Goal: Communication & Community: Answer question/provide support

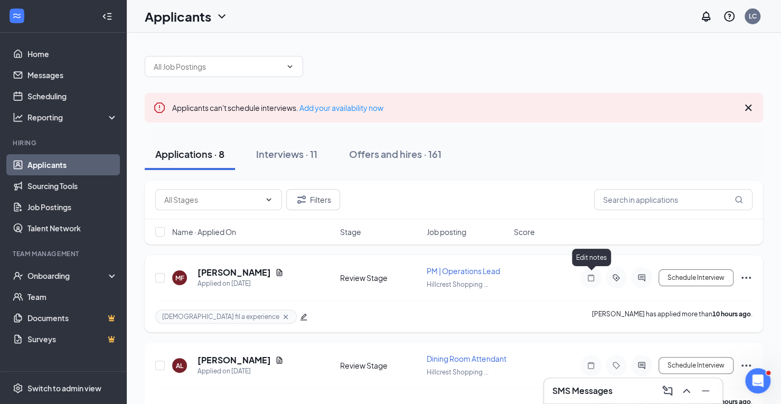
click at [589, 276] on icon "Note" at bounding box center [591, 278] width 13 height 8
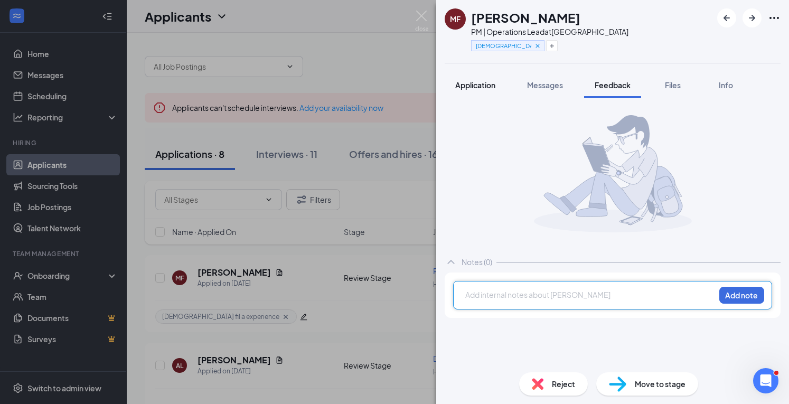
click at [482, 85] on span "Application" at bounding box center [475, 85] width 40 height 10
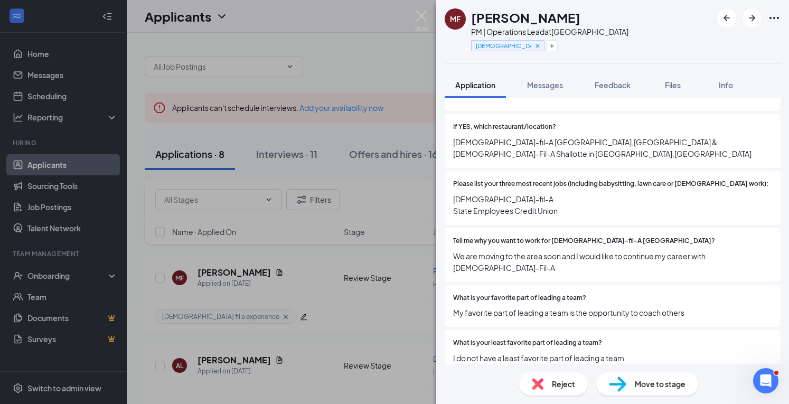
scroll to position [588, 0]
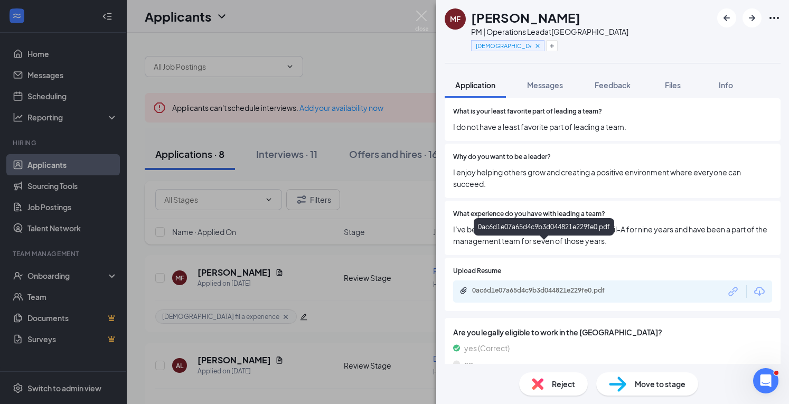
click at [517, 286] on div "0ac6d1e07a65d4c9b3d044821e229fe0.pdf" at bounding box center [546, 290] width 148 height 8
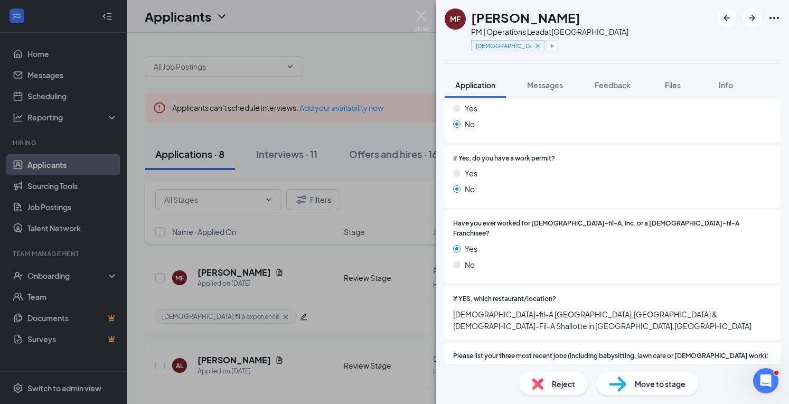
scroll to position [0, 0]
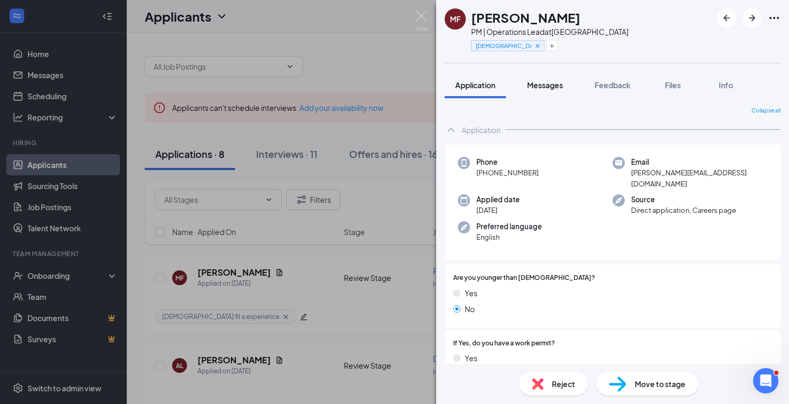
click at [549, 82] on span "Messages" at bounding box center [545, 85] width 36 height 10
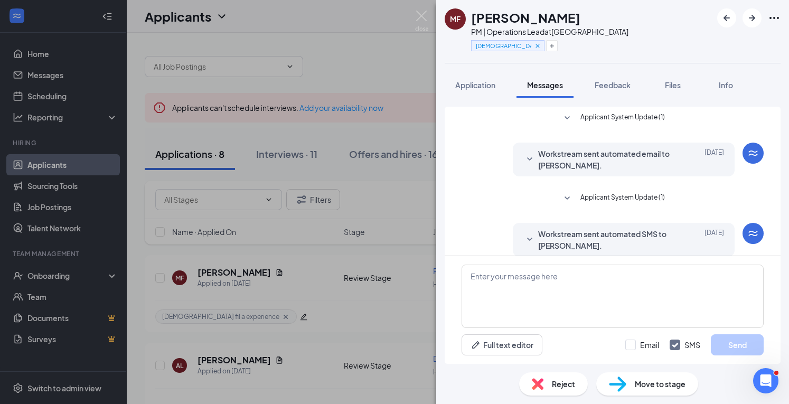
scroll to position [190, 0]
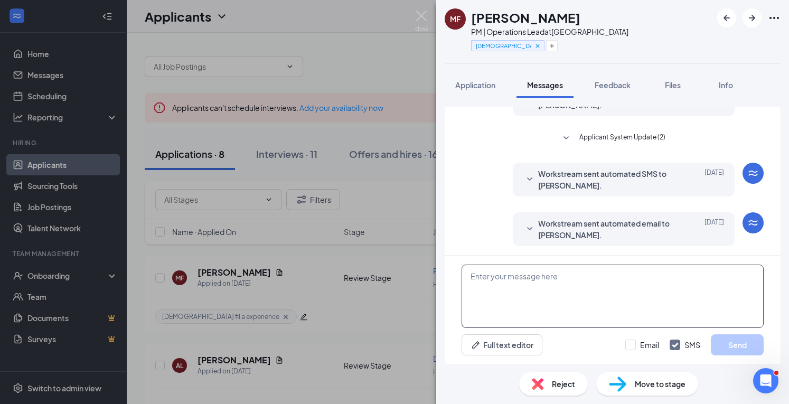
click at [492, 288] on textarea at bounding box center [613, 296] width 302 height 63
type textarea "H"
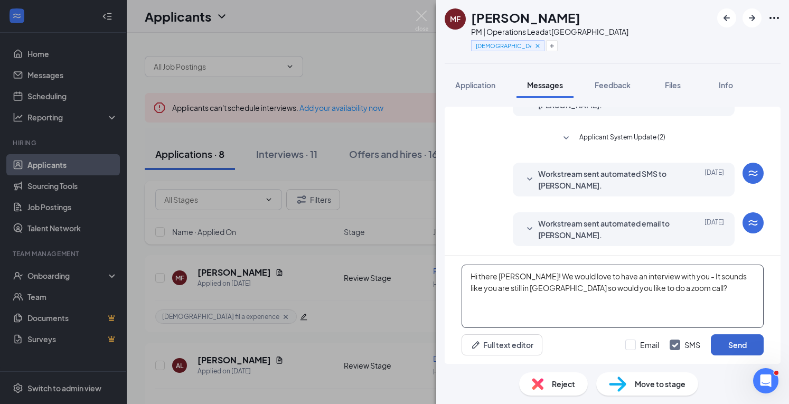
type textarea "Hi there [PERSON_NAME]! We would love to have an interview with you - It sounds…"
click at [737, 348] on button "Send" at bounding box center [737, 344] width 53 height 21
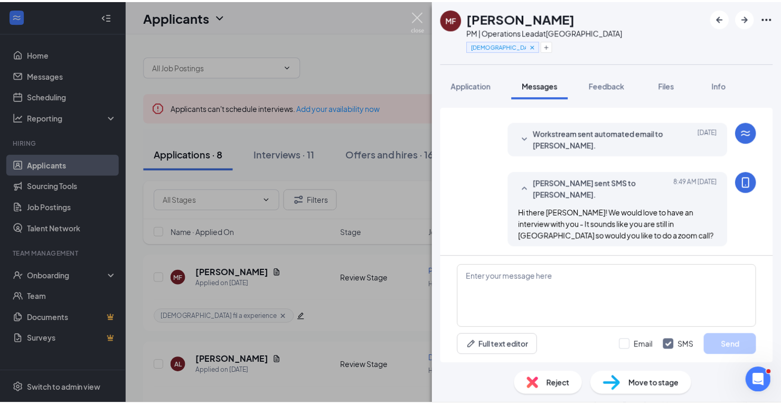
scroll to position [281, 0]
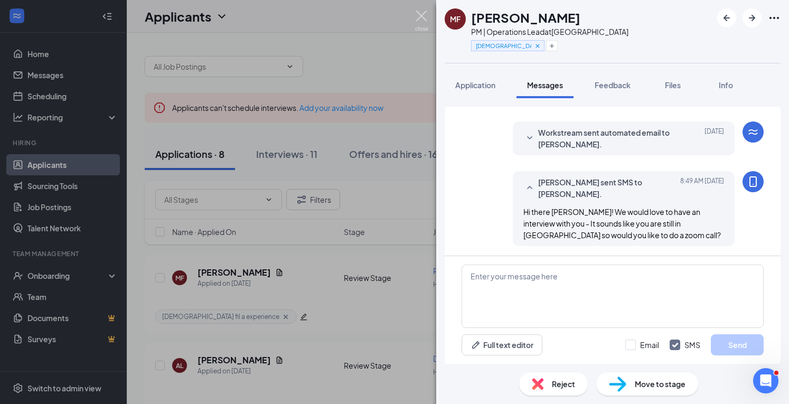
click at [422, 16] on img at bounding box center [421, 21] width 13 height 21
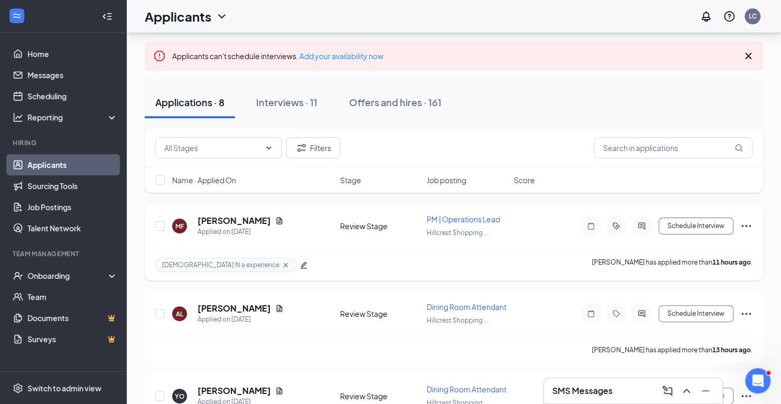
scroll to position [52, 0]
